Goal: Transaction & Acquisition: Purchase product/service

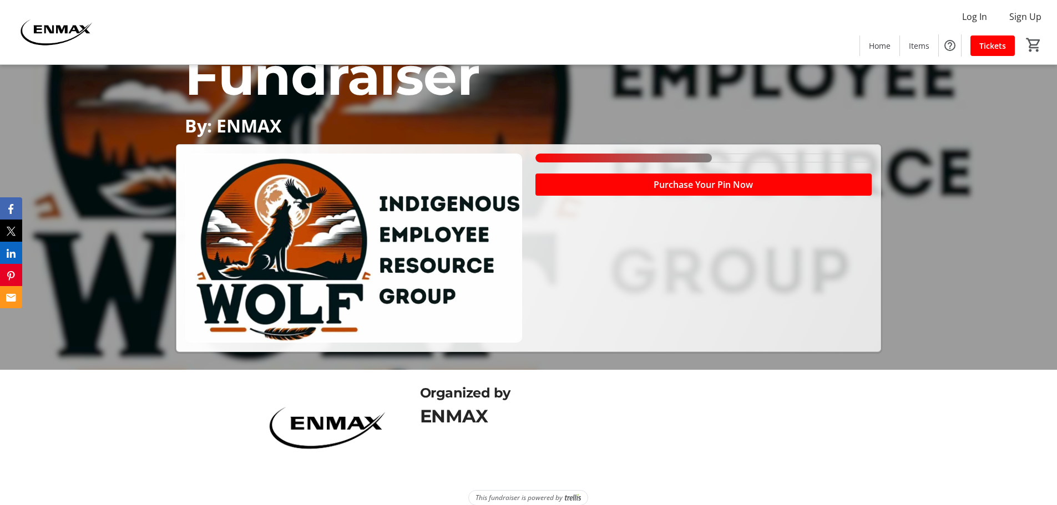
scroll to position [149, 0]
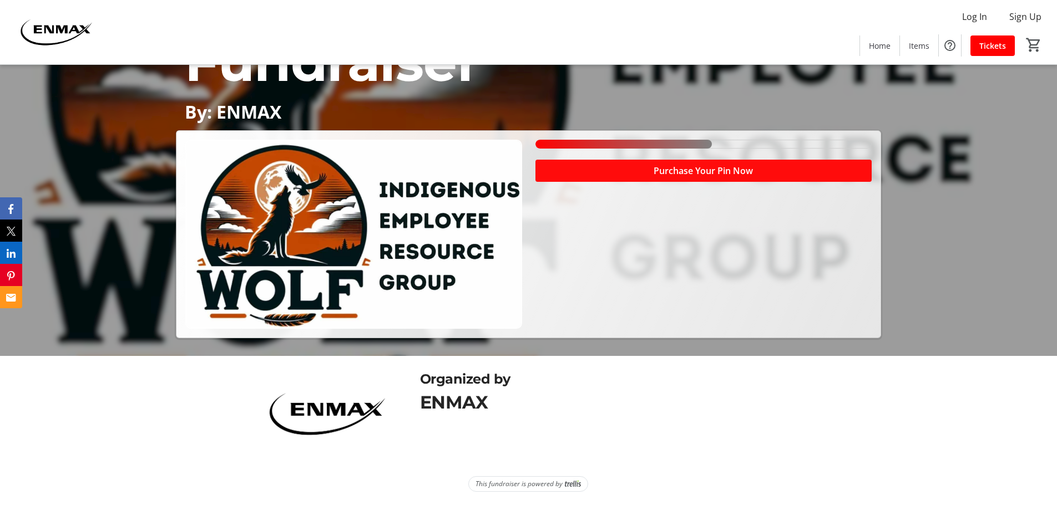
click at [660, 173] on span "Purchase Your Pin Now" at bounding box center [702, 170] width 99 height 13
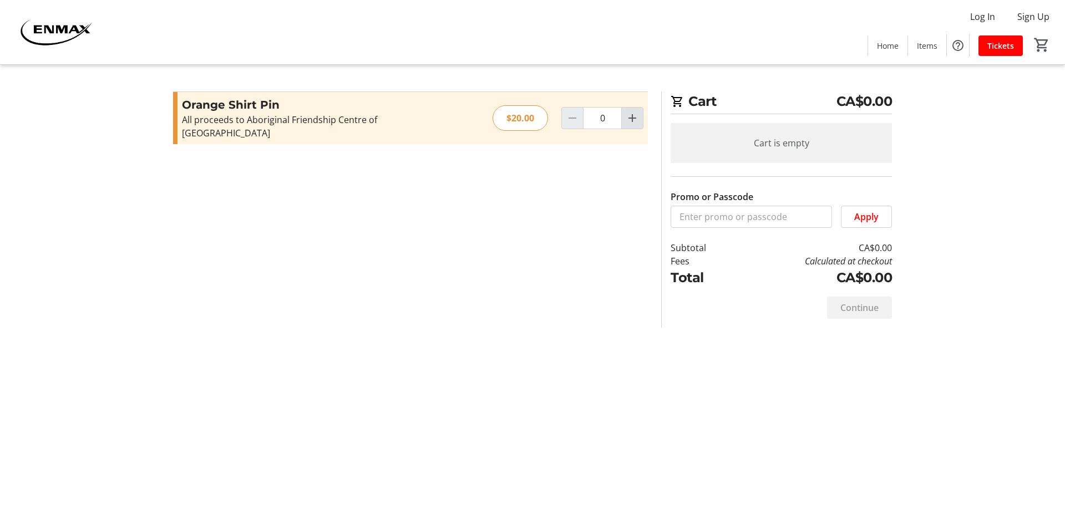
click at [631, 112] on mat-icon "Increment by one" at bounding box center [632, 118] width 13 height 13
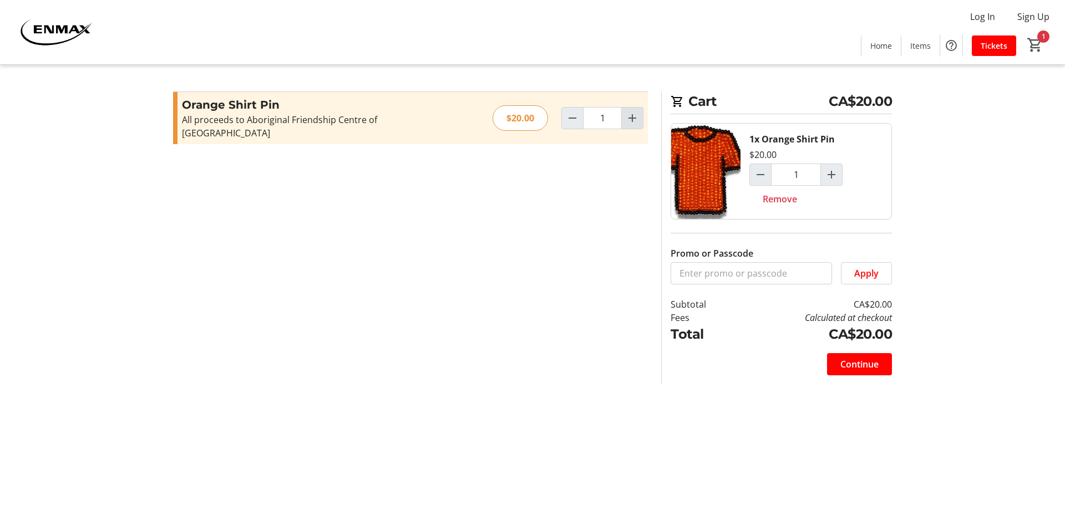
click at [631, 112] on mat-icon "Increment by one" at bounding box center [632, 118] width 13 height 13
type input "2"
click at [858, 368] on span "Continue" at bounding box center [859, 364] width 38 height 13
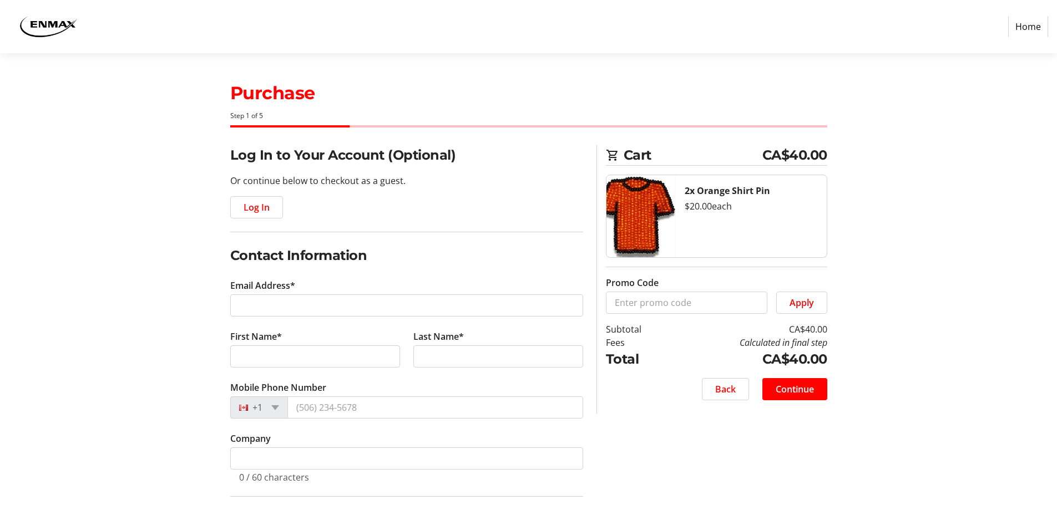
scroll to position [55, 0]
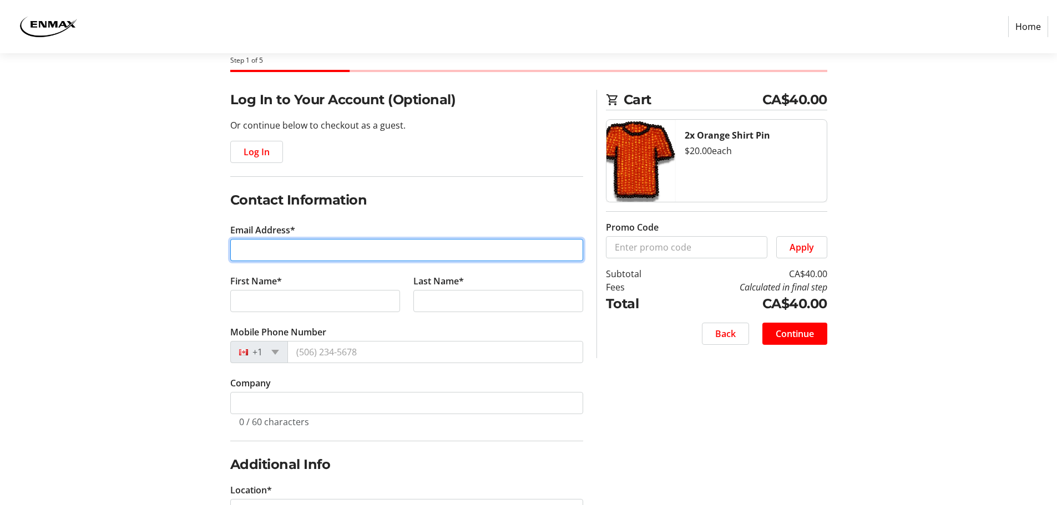
click at [293, 246] on input "Email Address*" at bounding box center [406, 250] width 353 height 22
type input "[EMAIL_ADDRESS][DOMAIN_NAME]"
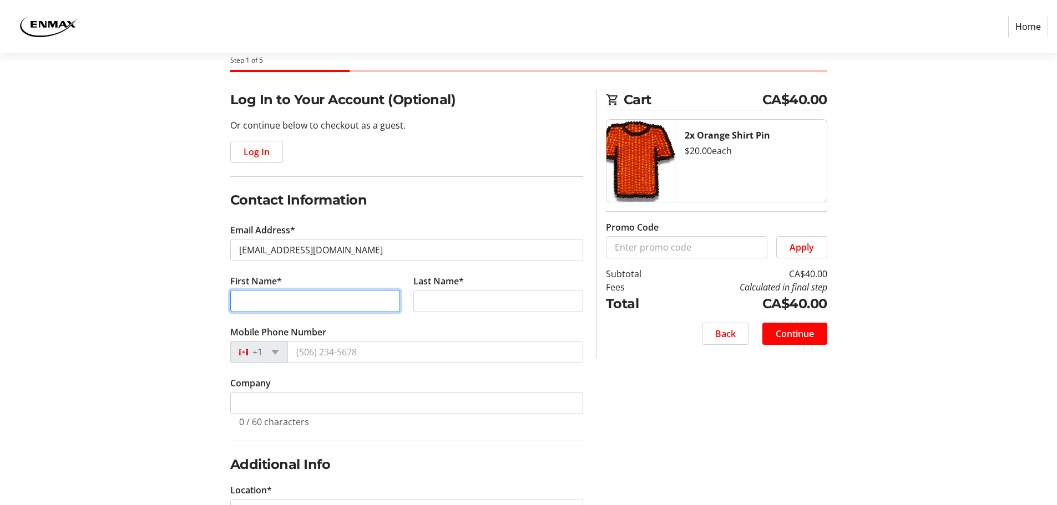
click at [309, 295] on input "First Name*" at bounding box center [315, 301] width 170 height 22
type input "[PERSON_NAME]"
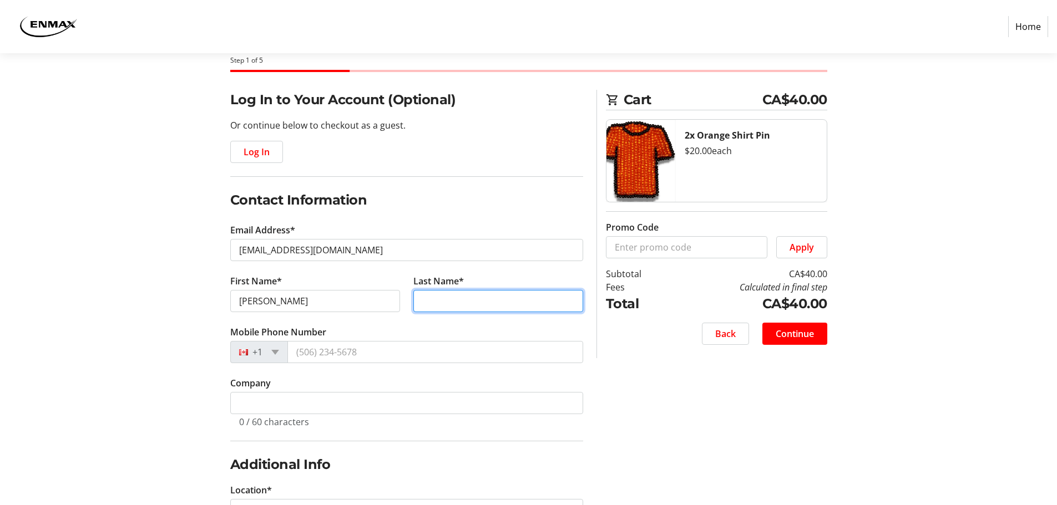
click at [482, 296] on input "Last Name*" at bounding box center [498, 301] width 170 height 22
type input "Fazal"
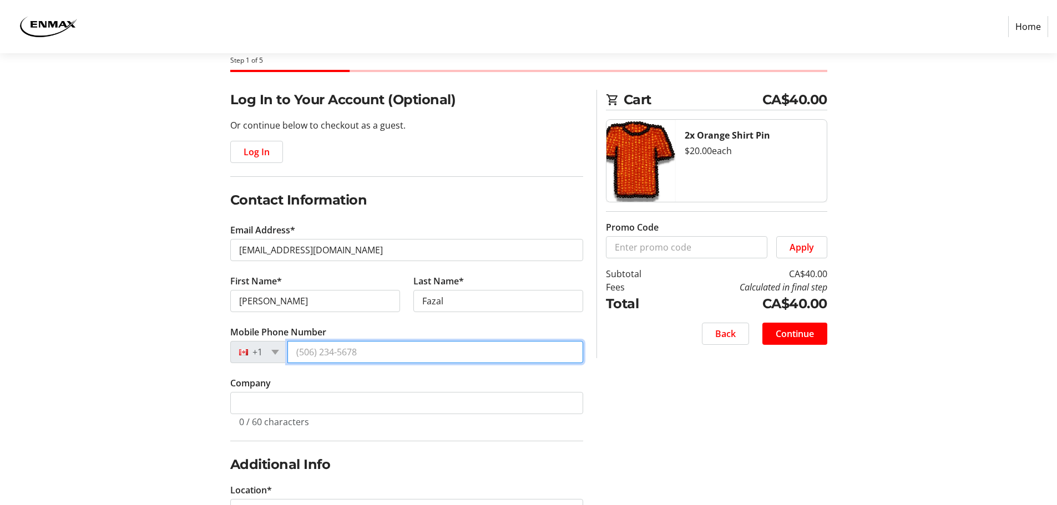
click at [419, 342] on input "Mobile Phone Number" at bounding box center [435, 352] width 296 height 22
type input "[PHONE_NUMBER]"
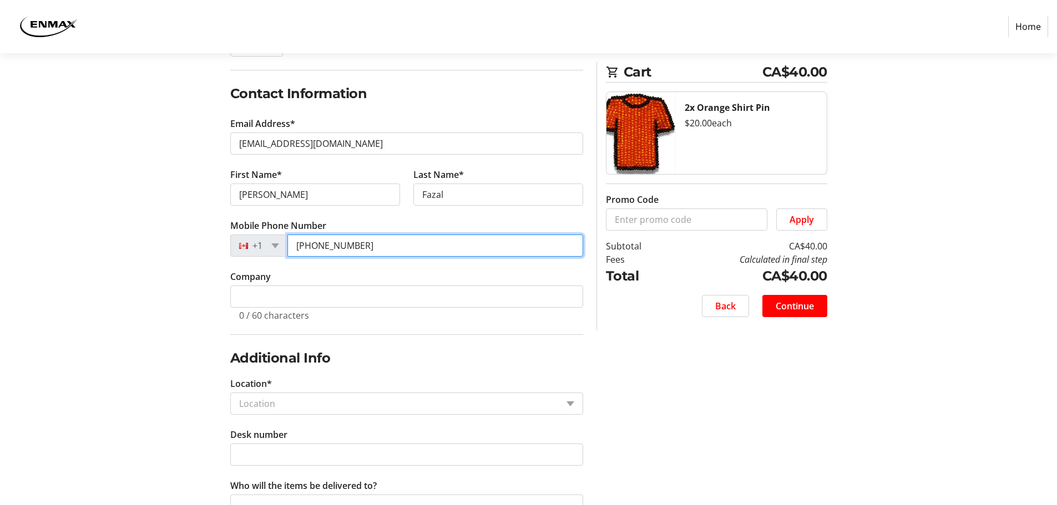
scroll to position [166, 0]
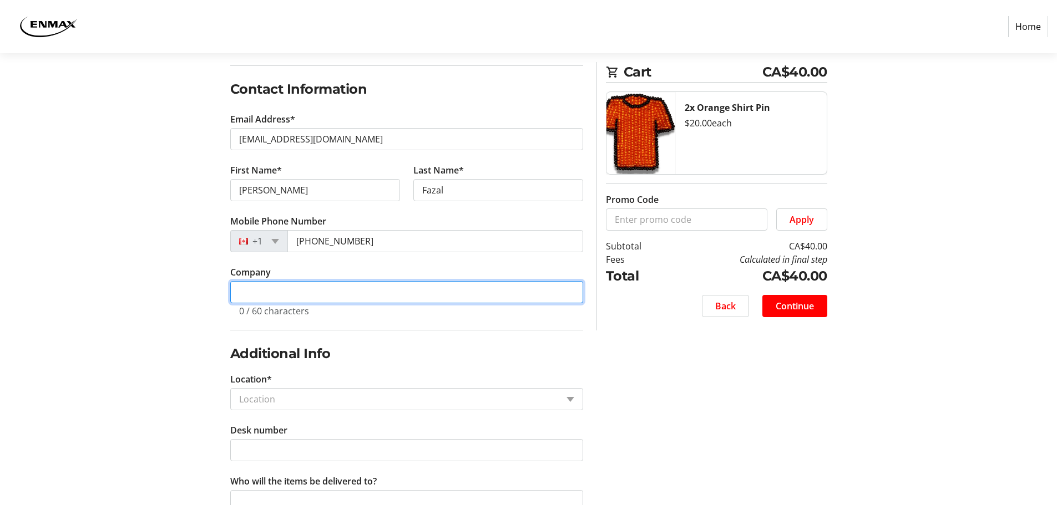
click at [384, 297] on input "Company" at bounding box center [406, 292] width 353 height 22
type input "ENMAX"
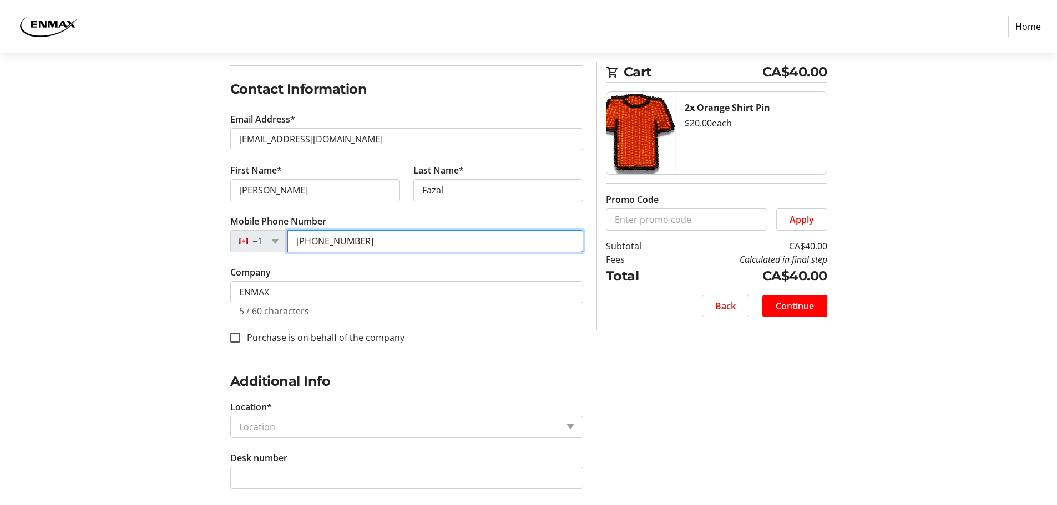
click at [379, 248] on input "[PHONE_NUMBER]" at bounding box center [435, 241] width 296 height 22
drag, startPoint x: 379, startPoint y: 248, endPoint x: 140, endPoint y: 234, distance: 238.9
click at [140, 234] on section "Purchase Step 1 of 5 Cart CA$40.00 2x Orange Shirt Pin $20.00 each Promo Code A…" at bounding box center [528, 227] width 1057 height 680
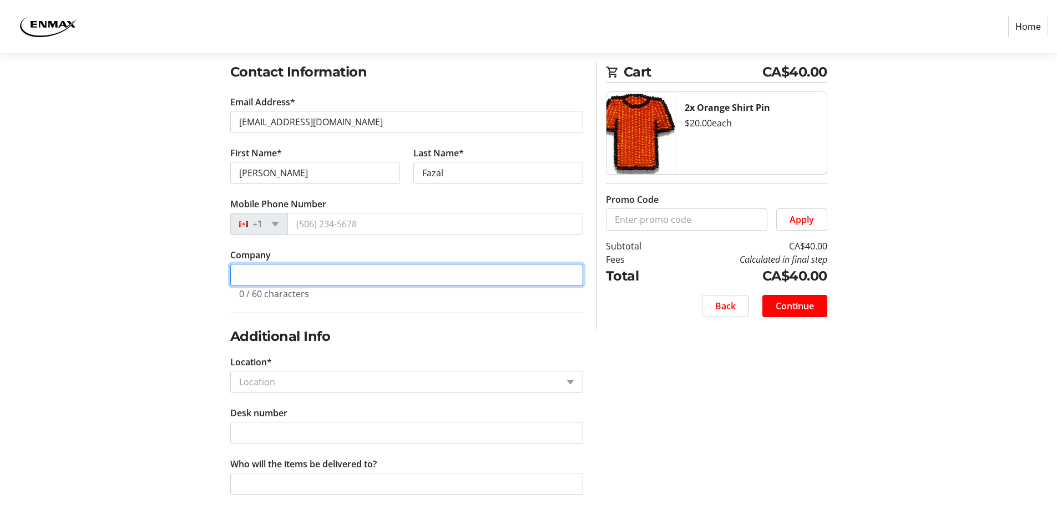
scroll to position [200, 0]
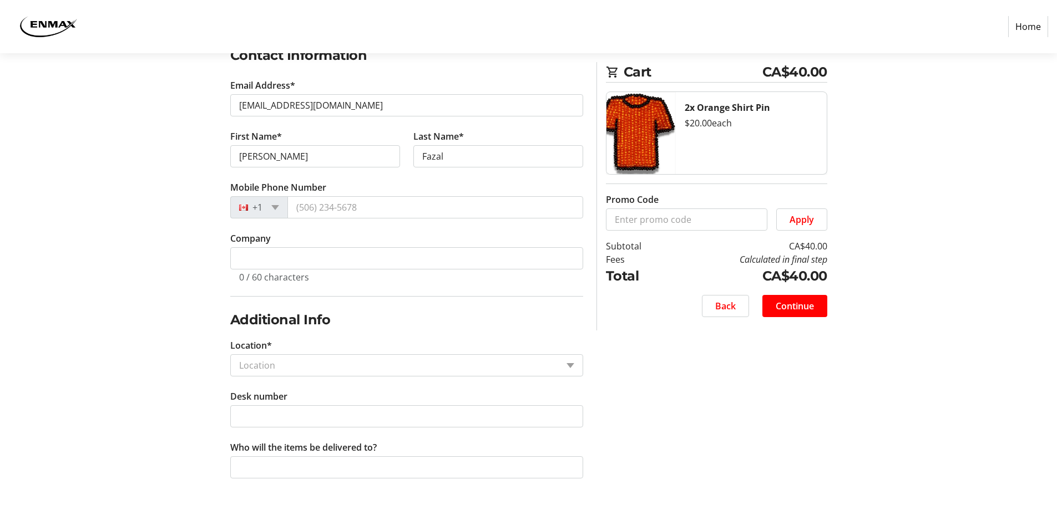
click at [302, 362] on input "Location*" at bounding box center [398, 365] width 318 height 13
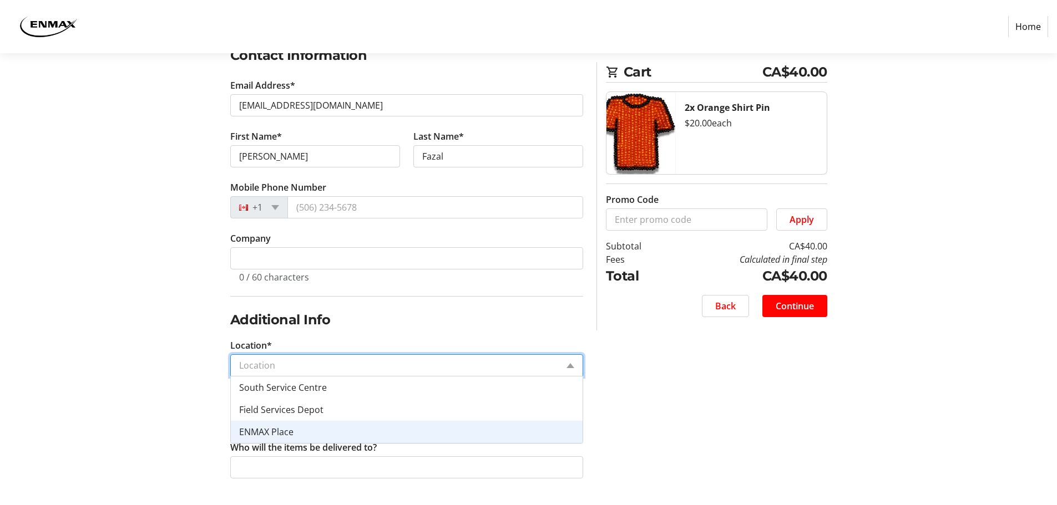
click at [311, 429] on div "ENMAX Place" at bounding box center [407, 432] width 352 height 22
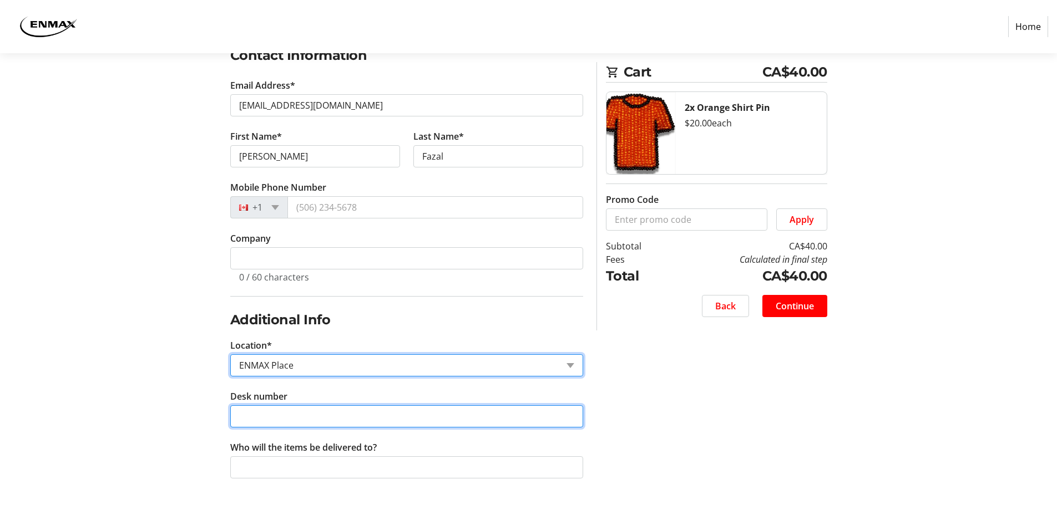
click at [357, 411] on input "Desk number" at bounding box center [406, 417] width 353 height 22
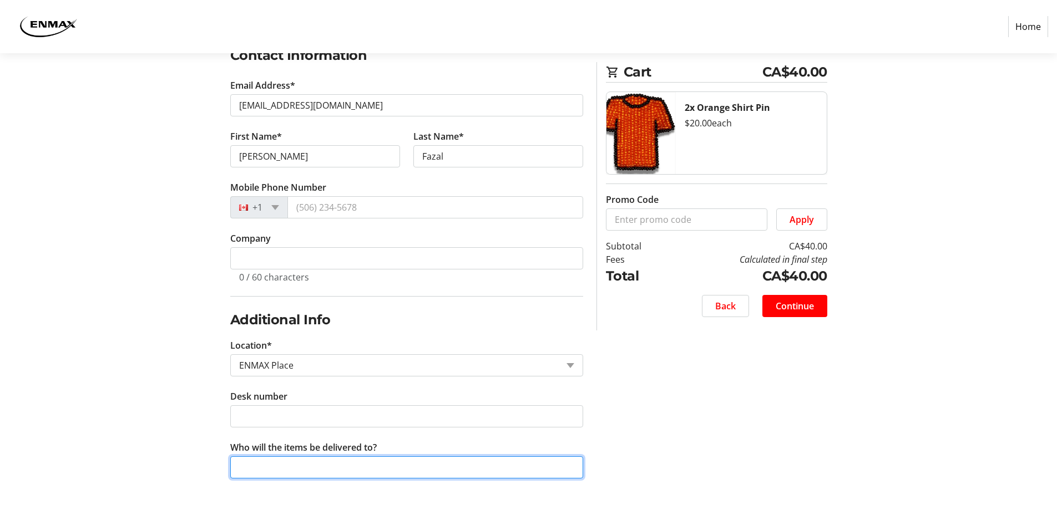
click at [278, 467] on input "Who will the items be delivered to?" at bounding box center [406, 468] width 353 height 22
type input "a"
type input "[PERSON_NAME]"
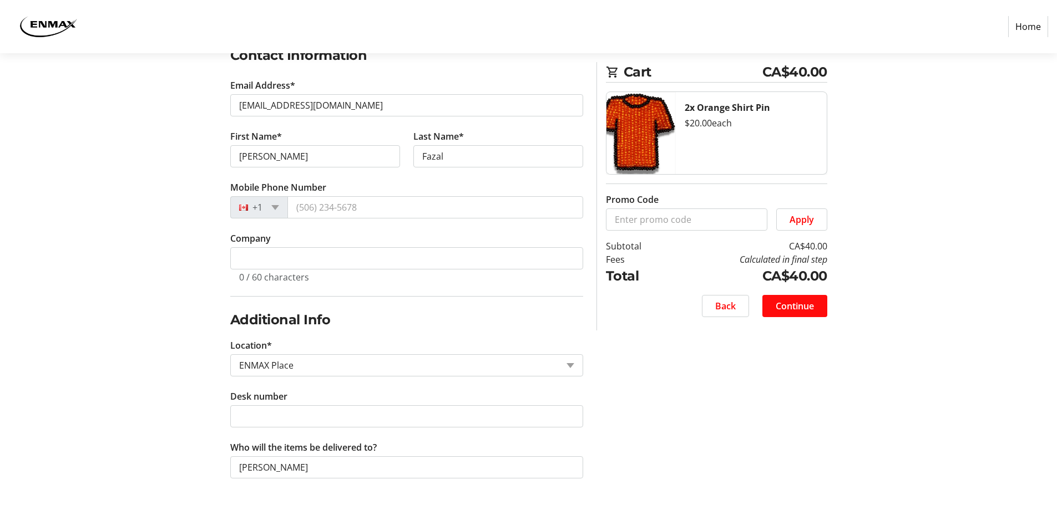
click at [804, 305] on span "Continue" at bounding box center [795, 306] width 38 height 13
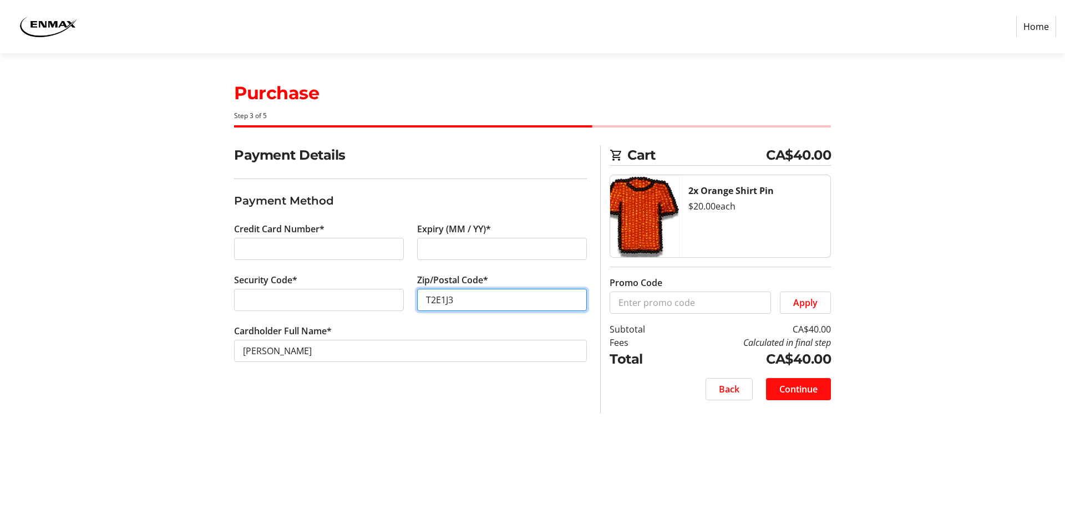
type input "T2E1J3"
click at [819, 401] on span at bounding box center [798, 389] width 65 height 27
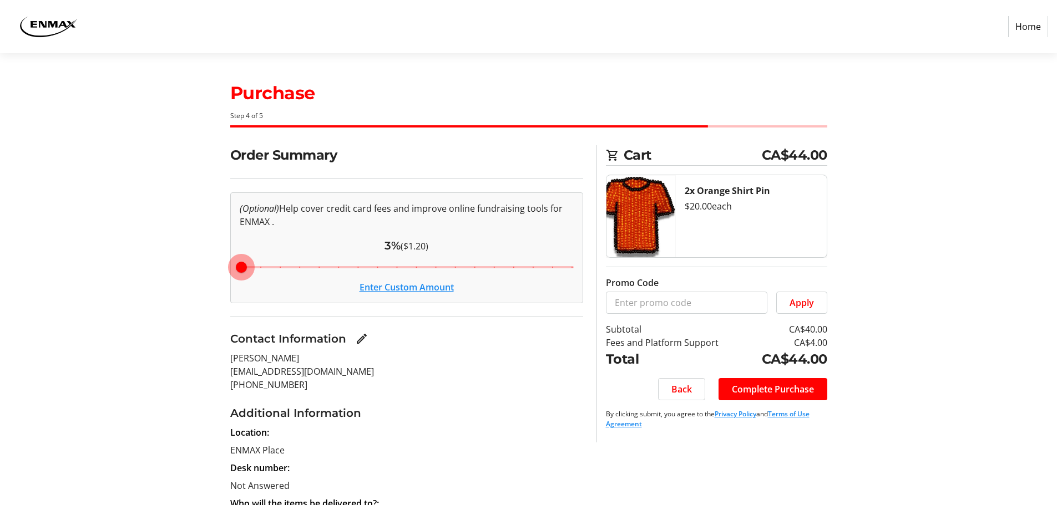
drag, startPoint x: 378, startPoint y: 267, endPoint x: 142, endPoint y: 267, distance: 236.3
type input "3"
click at [228, 267] on input "Cover fees percentage" at bounding box center [406, 267] width 357 height 24
drag, startPoint x: 243, startPoint y: 268, endPoint x: 184, endPoint y: 268, distance: 58.8
click at [228, 268] on input "Cover fees percentage" at bounding box center [406, 267] width 357 height 24
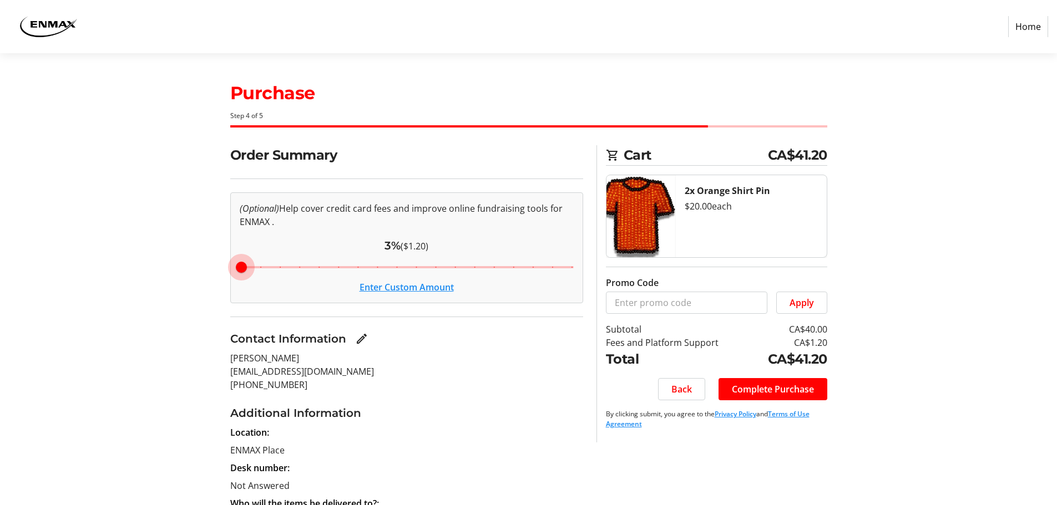
click at [379, 288] on button "Enter Custom Amount" at bounding box center [406, 287] width 94 height 13
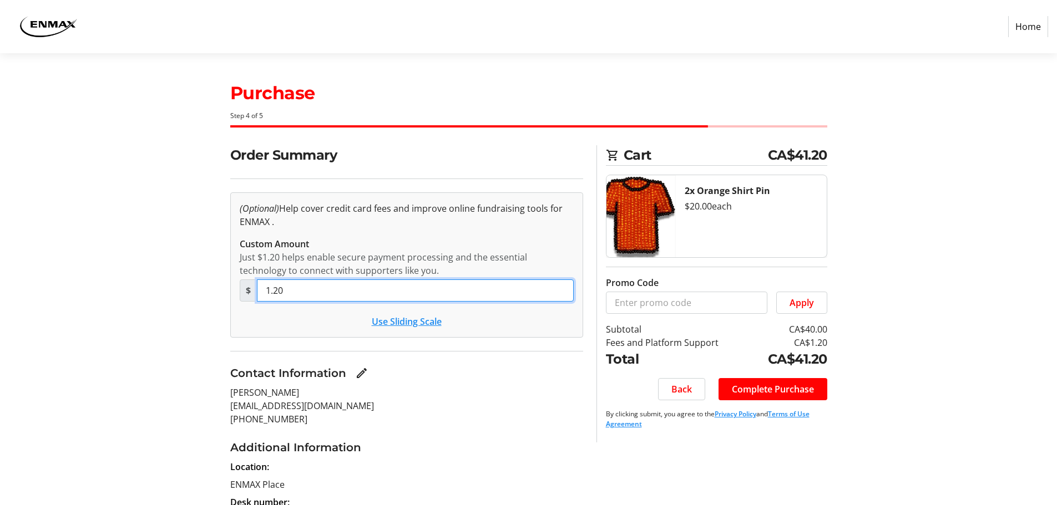
click at [365, 288] on input "1.20" at bounding box center [415, 291] width 317 height 22
drag, startPoint x: 365, startPoint y: 288, endPoint x: 211, endPoint y: 291, distance: 153.7
click at [211, 291] on div "Order Summary (Optional) Help cover credit card fees and improve online fundrai…" at bounding box center [529, 413] width 732 height 536
type input "0"
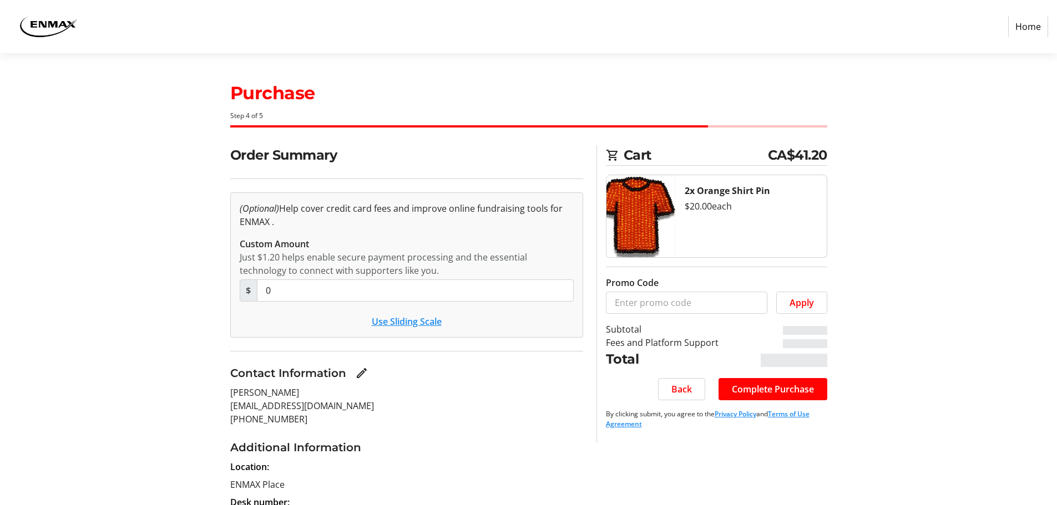
click at [495, 376] on div "Contact Information" at bounding box center [406, 373] width 353 height 17
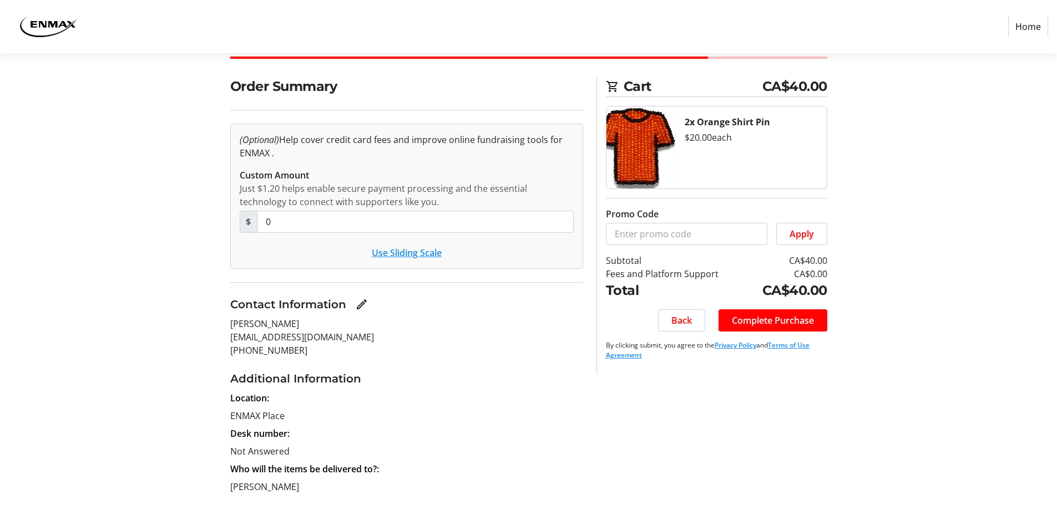
scroll to position [176, 0]
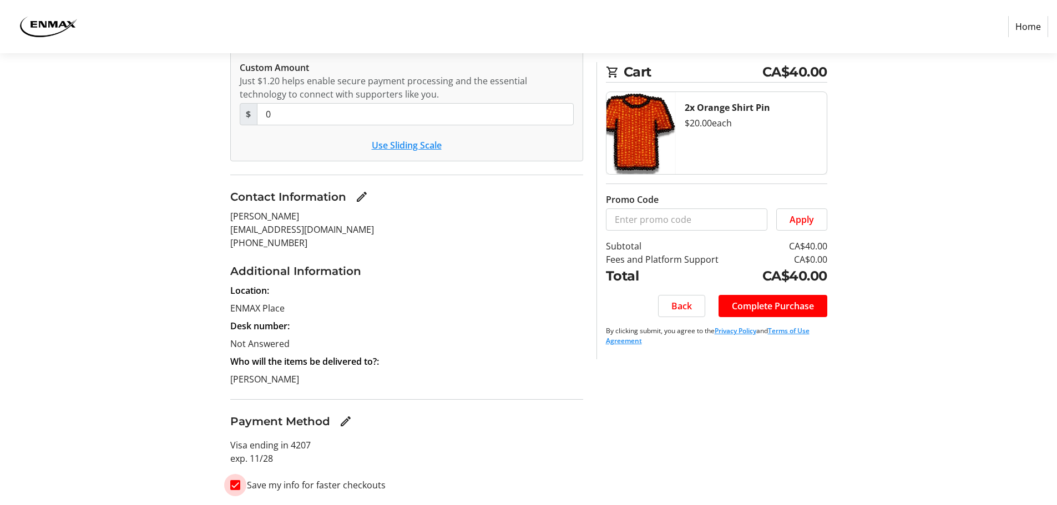
click at [232, 484] on input "Save my info for faster checkouts" at bounding box center [235, 485] width 10 height 10
checkbox input "false"
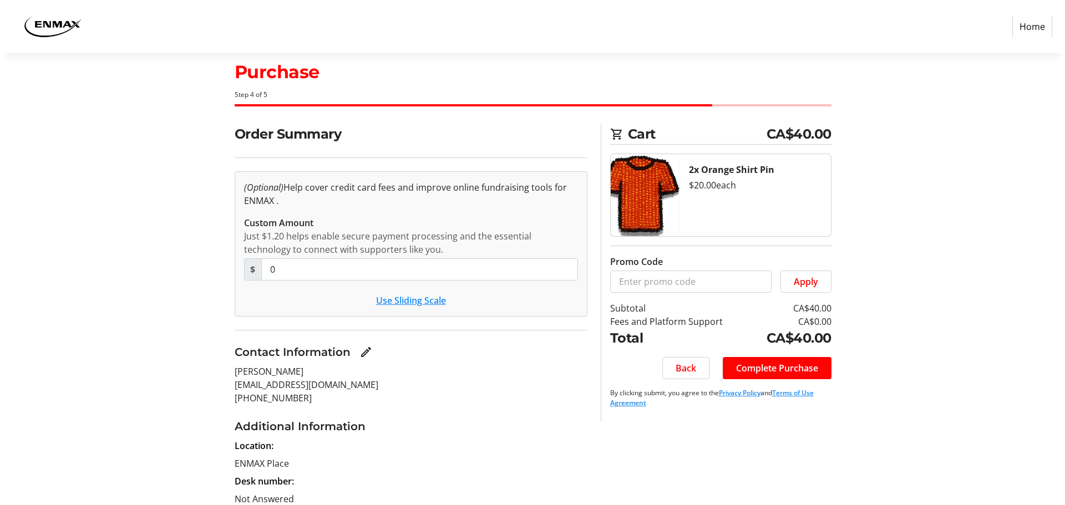
scroll to position [0, 0]
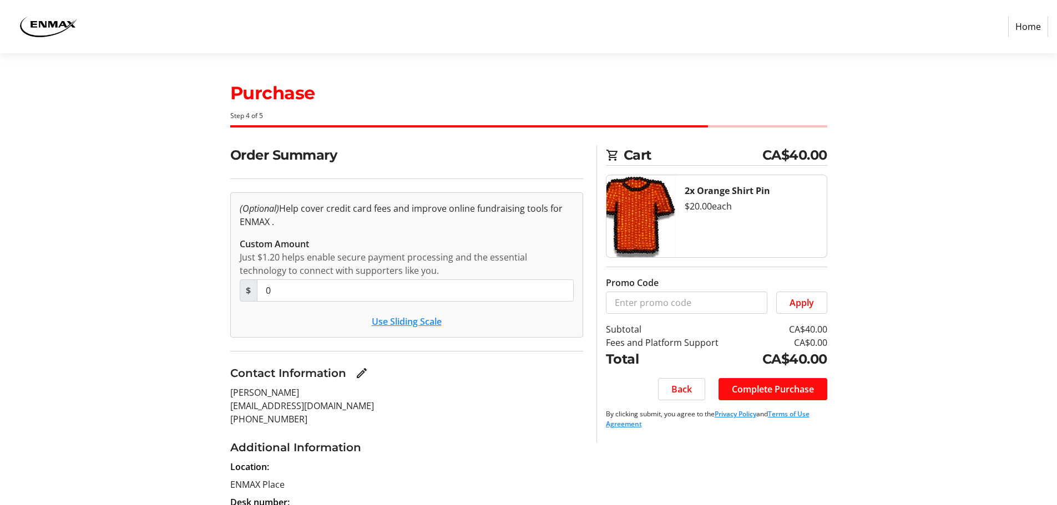
click at [756, 393] on span "Complete Purchase" at bounding box center [773, 389] width 82 height 13
